Goal: Task Accomplishment & Management: Manage account settings

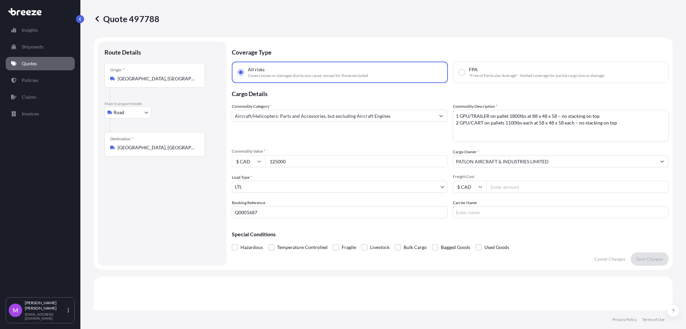
select select "Road"
select select "1"
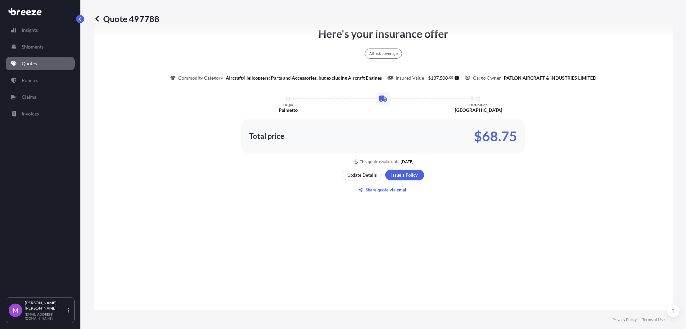
click at [34, 63] on p "Quotes" at bounding box center [29, 63] width 15 height 7
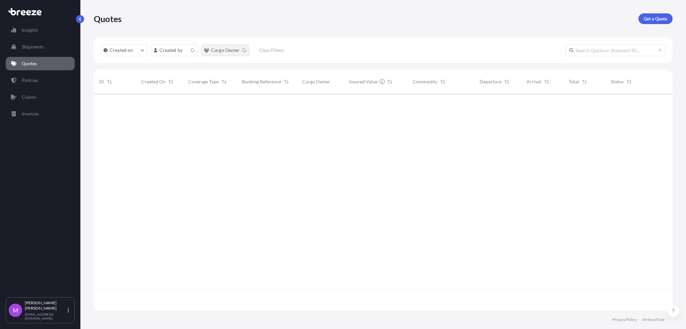
scroll to position [214, 572]
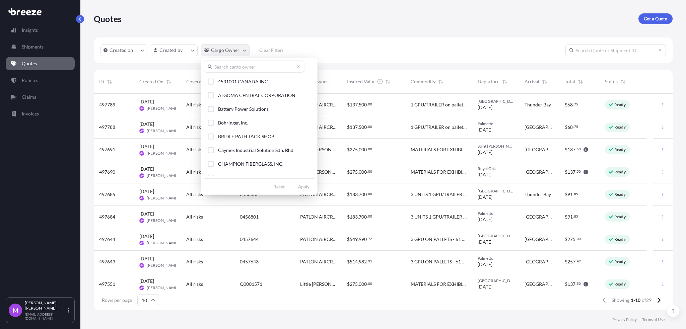
click at [239, 51] on html "Insights Shipments Quotes Policies Claims Invoices M [PERSON_NAME] [EMAIL_ADDRE…" at bounding box center [343, 164] width 686 height 329
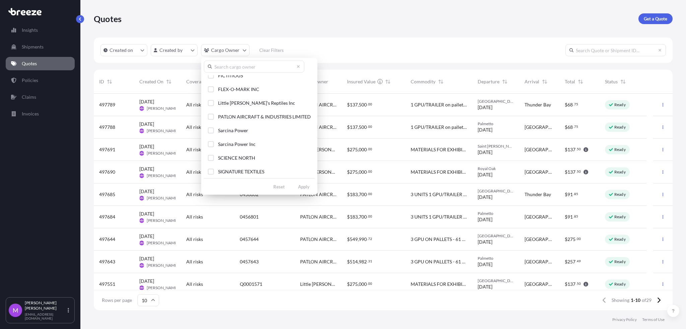
scroll to position [89, 0]
click at [211, 119] on button "Little [PERSON_NAME]'s Reptiles Inc" at bounding box center [259, 116] width 111 height 12
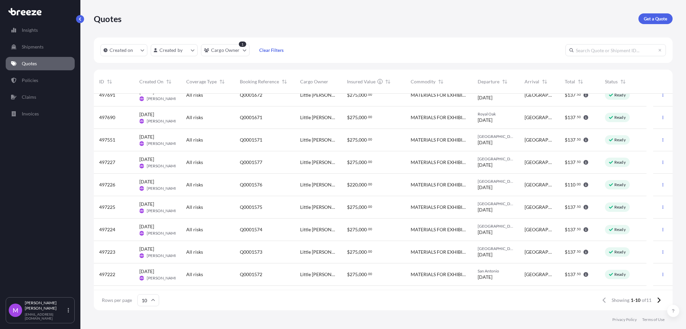
scroll to position [0, 0]
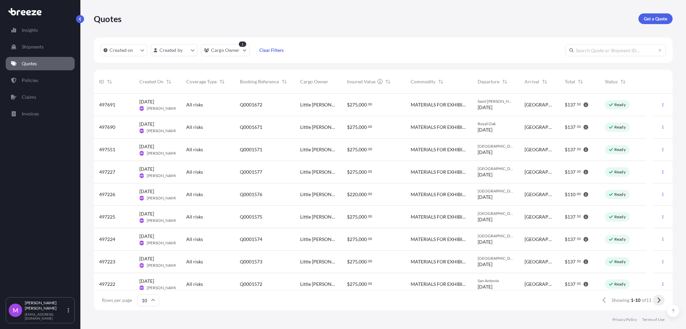
click at [659, 302] on icon at bounding box center [659, 300] width 4 height 6
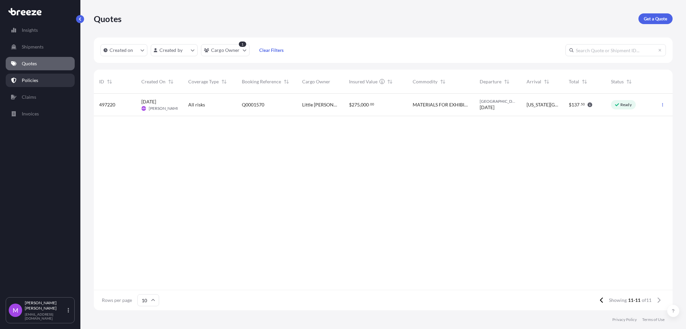
click at [42, 80] on link "Policies" at bounding box center [40, 80] width 69 height 13
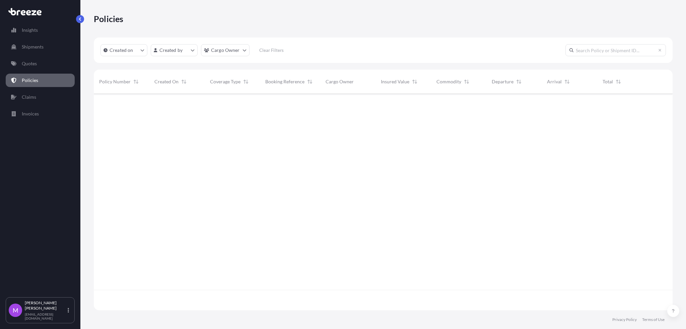
scroll to position [214, 572]
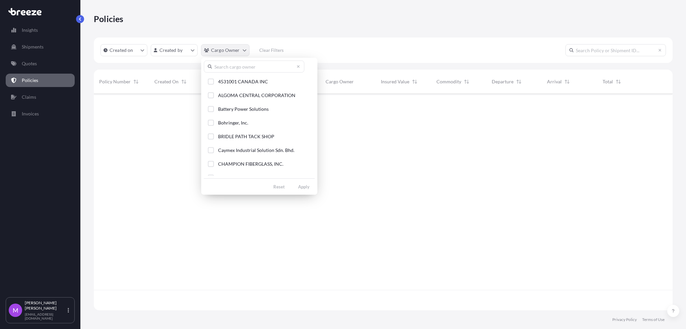
click at [244, 49] on html "Insights Shipments Quotes Policies Claims Invoices M [PERSON_NAME] [EMAIL_ADDRE…" at bounding box center [343, 164] width 686 height 329
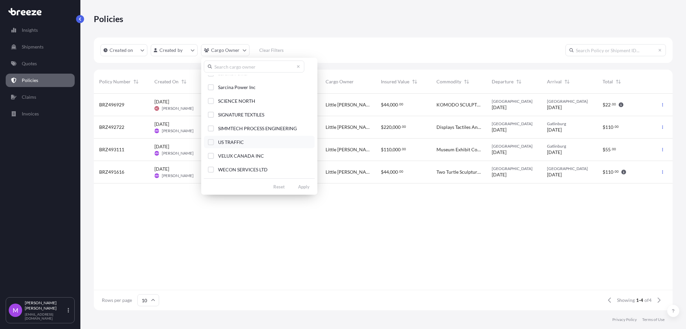
scroll to position [70, 0]
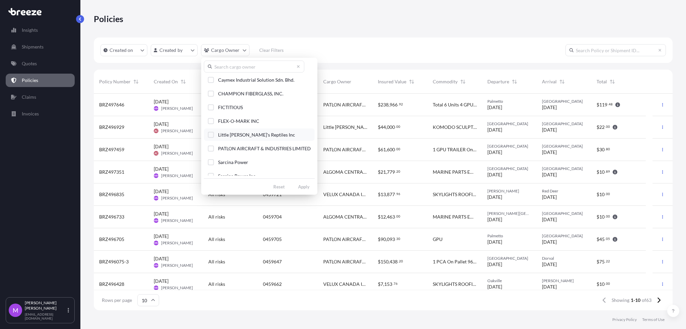
click at [211, 139] on button "Little [PERSON_NAME]'s Reptiles Inc" at bounding box center [259, 135] width 111 height 12
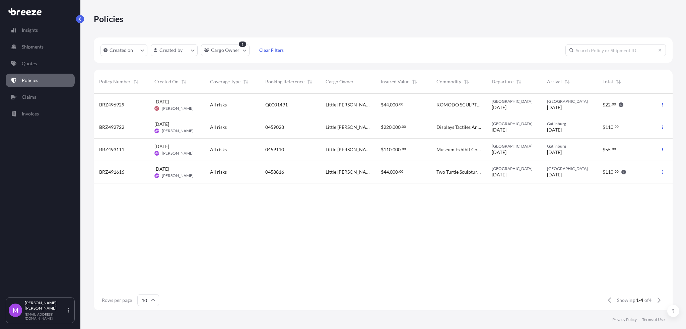
click at [356, 107] on span "Little [PERSON_NAME]'s Reptiles Inc" at bounding box center [347, 104] width 45 height 7
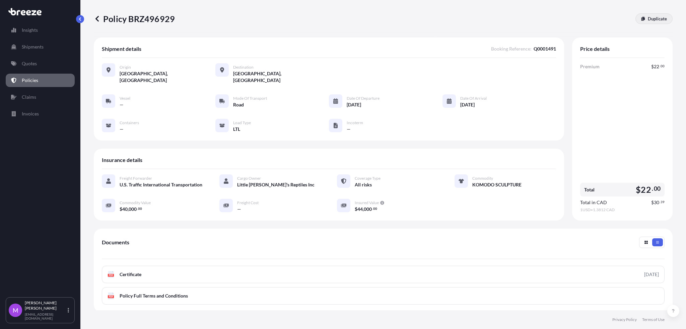
click at [639, 18] on link "Duplicate" at bounding box center [653, 18] width 37 height 11
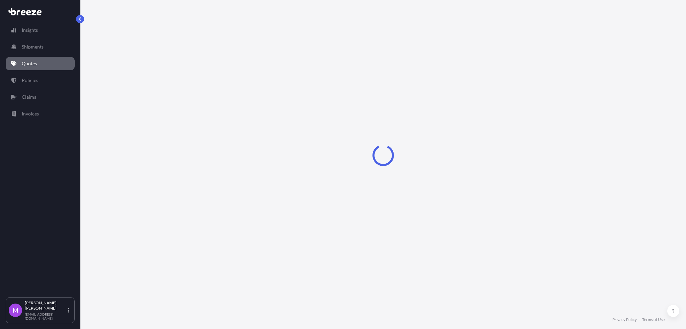
select select "Road"
select select "1"
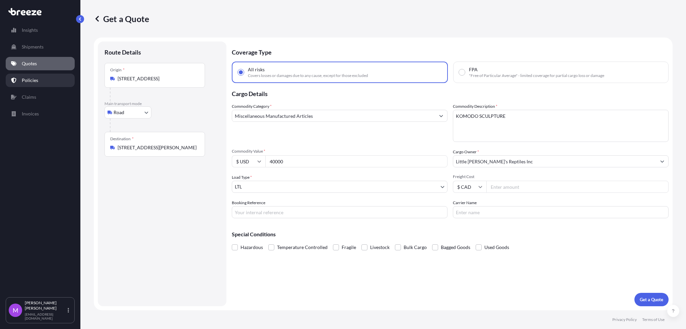
click at [40, 81] on link "Policies" at bounding box center [40, 80] width 69 height 13
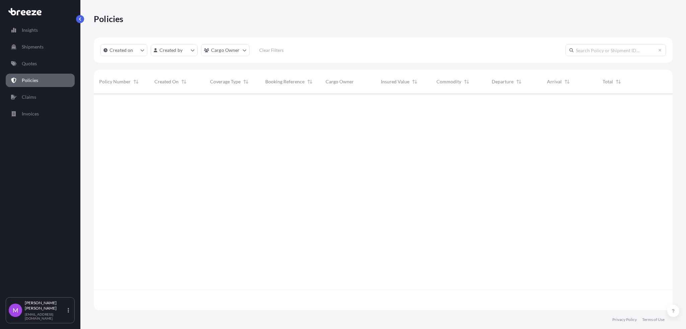
scroll to position [214, 572]
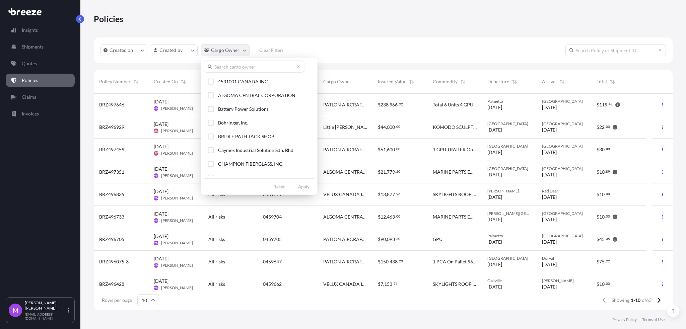
click at [244, 51] on html "Insights Shipments Quotes Policies Claims Invoices M [PERSON_NAME] [EMAIL_ADDRE…" at bounding box center [343, 164] width 686 height 329
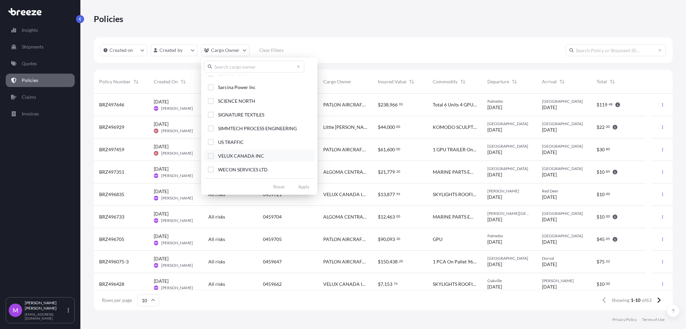
scroll to position [115, 0]
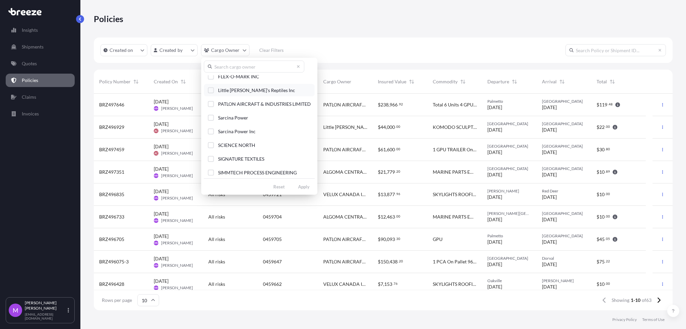
click at [210, 92] on div "Select Option" at bounding box center [211, 90] width 6 height 6
click at [311, 192] on div "4531001 CANADA INC ALGOMA CENTRAL CORPORATION Battery Power Solutions Bohringer…" at bounding box center [259, 126] width 116 height 137
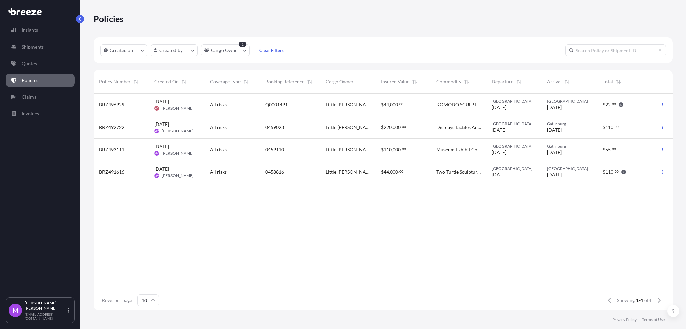
click at [447, 81] on span "Commodity" at bounding box center [448, 81] width 25 height 7
click at [664, 130] on button "button" at bounding box center [662, 127] width 11 height 11
click at [452, 129] on span "Displays Tactiles And Base Mounted Sculptures For An Exhibit" at bounding box center [458, 127] width 45 height 7
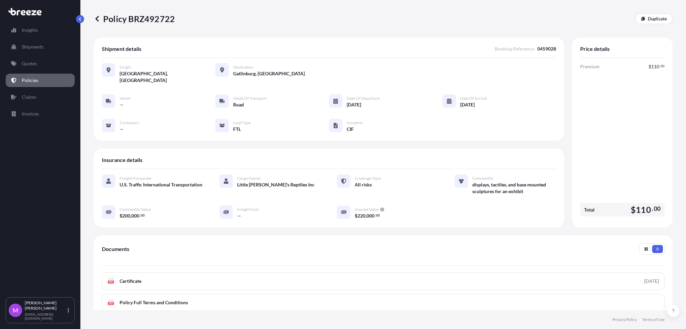
click at [642, 24] on div "Policy BRZ492722 Duplicate" at bounding box center [383, 19] width 579 height 38
click at [648, 19] on p "Duplicate" at bounding box center [657, 18] width 19 height 7
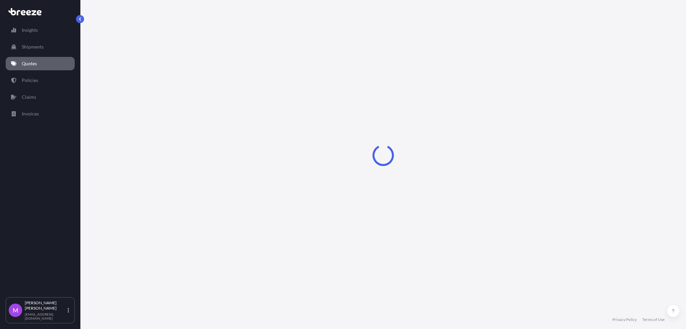
select select "Road"
select select "2"
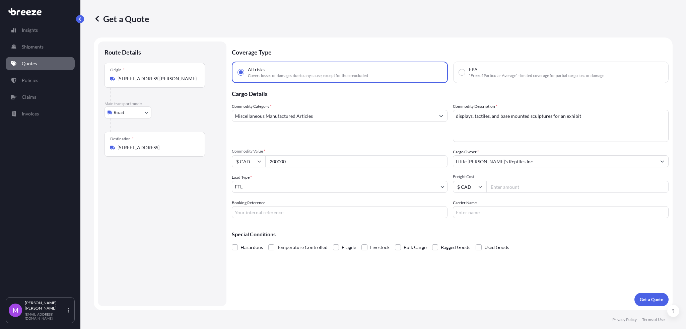
click at [580, 116] on textarea "displays, tactiles, and base mounted sculptures for an exhibit" at bounding box center [561, 126] width 216 height 32
click at [575, 128] on textarea "displays, tactiles, and base mounted sculptures for an exhibit" at bounding box center [561, 126] width 216 height 32
click at [539, 128] on textarea "displays, tactiles, and base mounted sculptures for an exhibit" at bounding box center [561, 126] width 216 height 32
click at [80, 17] on button "button" at bounding box center [80, 19] width 8 height 8
click at [17, 68] on link "Quotes" at bounding box center [40, 63] width 69 height 13
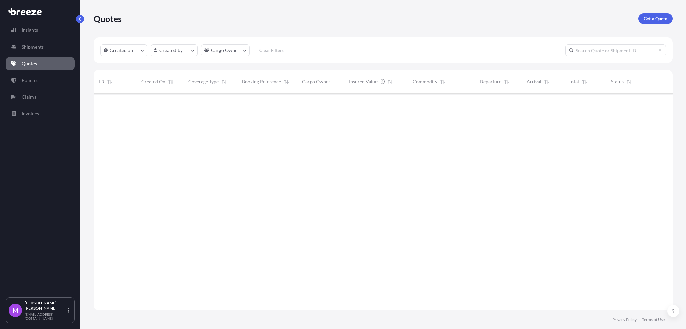
scroll to position [214, 572]
click at [42, 81] on link "Policies" at bounding box center [40, 80] width 69 height 13
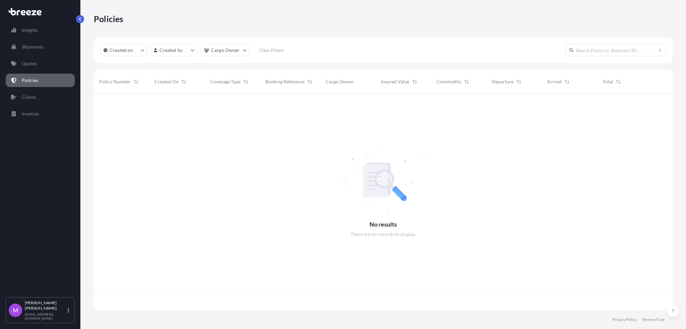
scroll to position [214, 572]
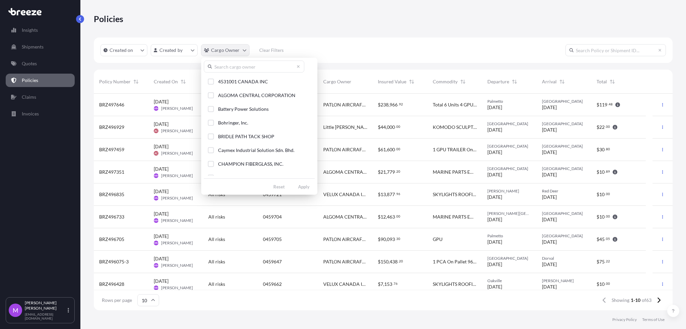
click at [243, 53] on html "Insights Shipments Quotes Policies Claims Invoices M [PERSON_NAME] [EMAIL_ADDRE…" at bounding box center [343, 164] width 686 height 329
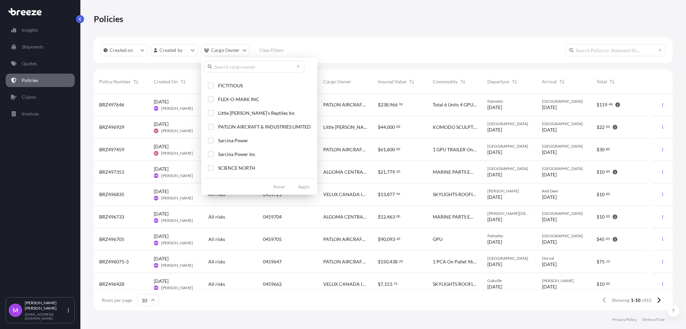
scroll to position [70, 0]
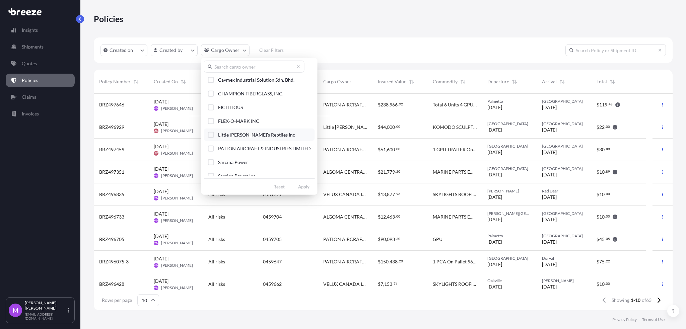
click at [212, 136] on div "Select Option" at bounding box center [211, 135] width 6 height 6
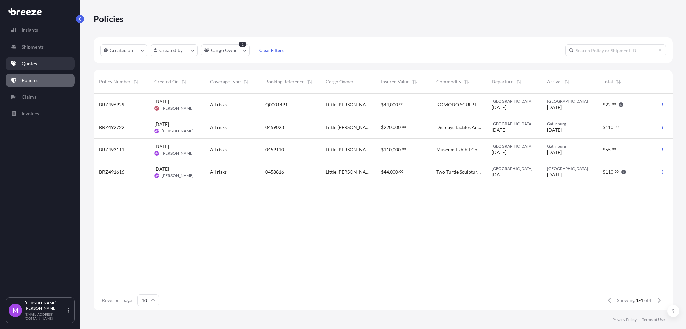
click at [44, 64] on link "Quotes" at bounding box center [40, 63] width 69 height 13
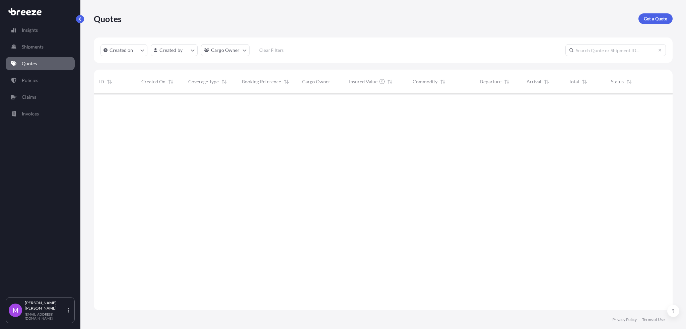
scroll to position [214, 572]
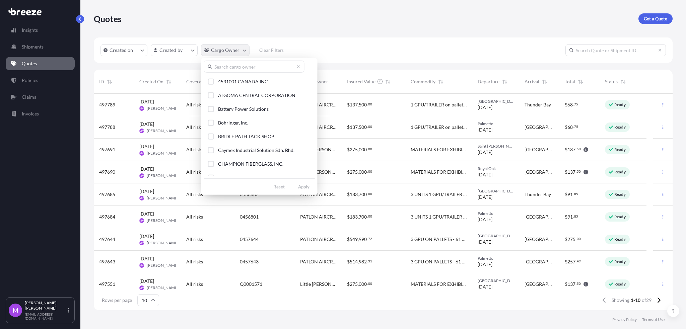
click at [240, 54] on html "Insights Shipments Quotes Policies Claims Invoices M [PERSON_NAME] [EMAIL_ADDRE…" at bounding box center [343, 164] width 686 height 329
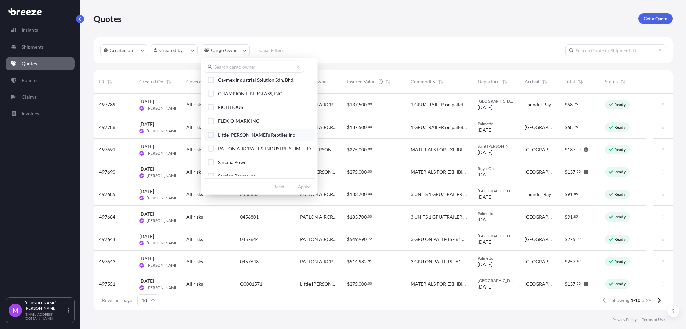
click at [210, 135] on div "Select Option" at bounding box center [211, 135] width 6 height 6
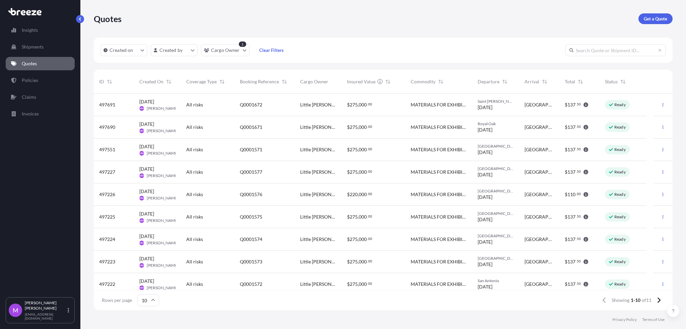
click at [364, 33] on div "Quotes Get a Quote" at bounding box center [383, 19] width 579 height 38
click at [655, 303] on button at bounding box center [659, 300] width 12 height 11
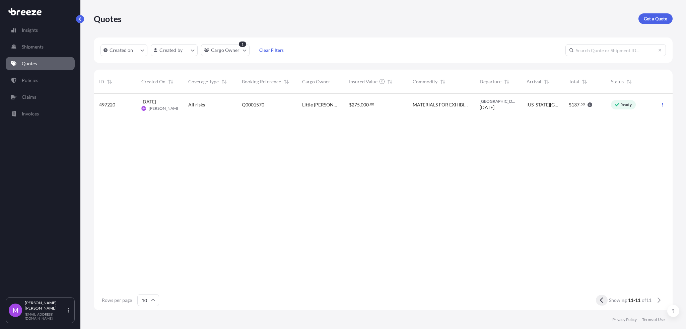
click at [602, 303] on icon at bounding box center [602, 300] width 4 height 6
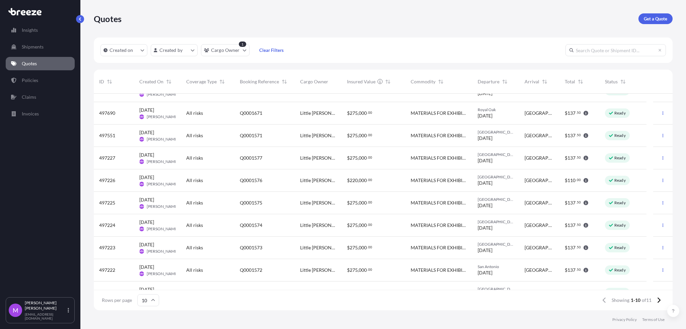
scroll to position [28, 0]
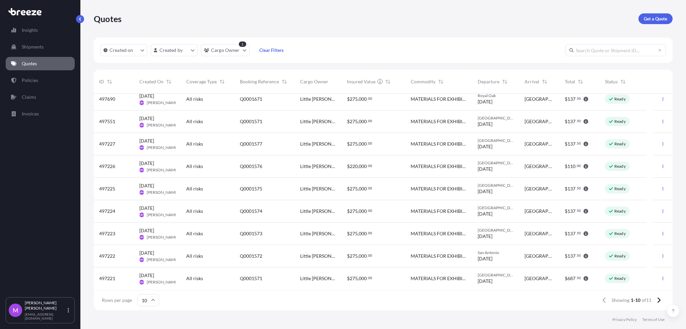
click at [386, 286] on div "$ 275 , 000 . 00" at bounding box center [374, 279] width 64 height 22
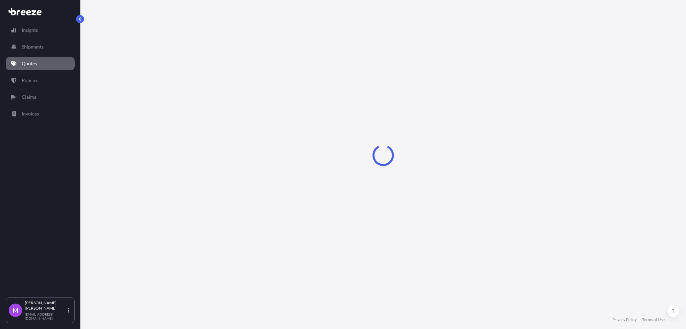
select select "Road"
select select "2"
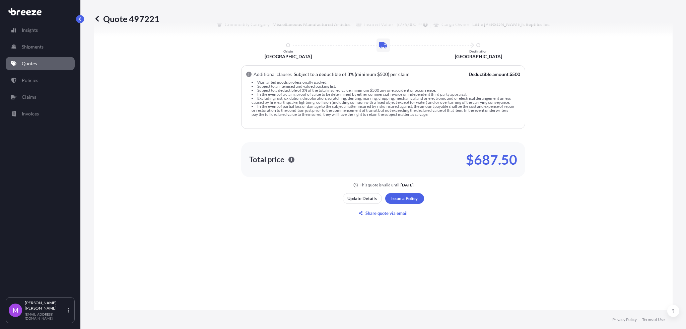
scroll to position [357, 0]
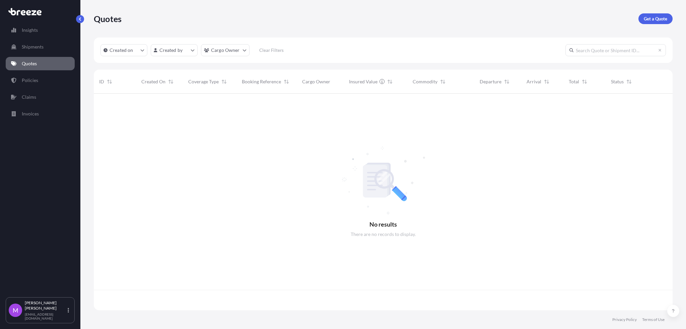
scroll to position [214, 572]
